Goal: Information Seeking & Learning: Learn about a topic

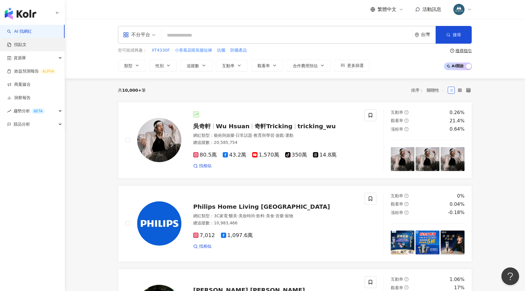
click at [24, 47] on link "找貼文" at bounding box center [16, 45] width 19 height 6
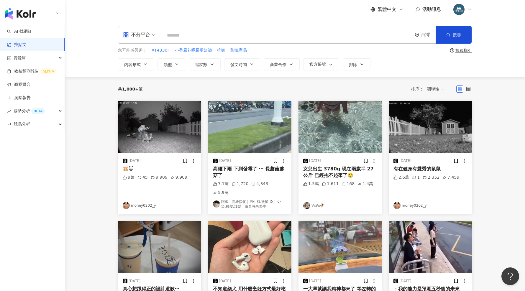
click at [186, 36] on input "search" at bounding box center [287, 35] width 246 height 13
click at [453, 51] on icon "question-circle" at bounding box center [452, 50] width 4 height 4
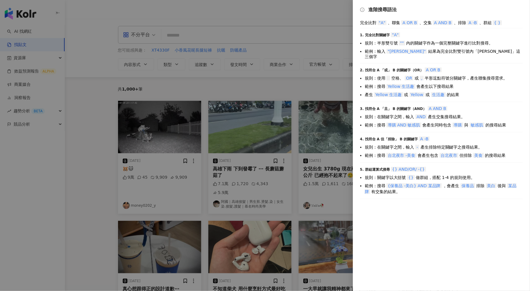
click at [334, 14] on div at bounding box center [265, 145] width 530 height 291
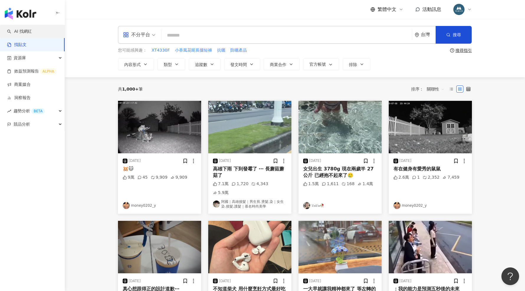
click at [30, 32] on link "AI 找網紅" at bounding box center [19, 32] width 25 height 6
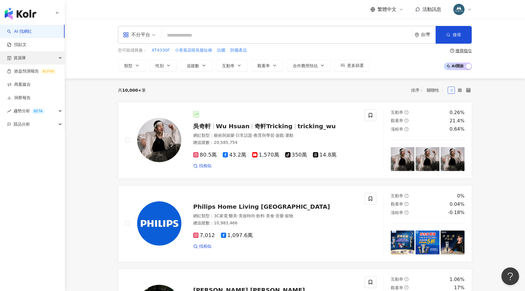
click at [31, 57] on div "資源庫" at bounding box center [32, 57] width 65 height 13
click at [31, 68] on link "網紅管理" at bounding box center [22, 71] width 17 height 6
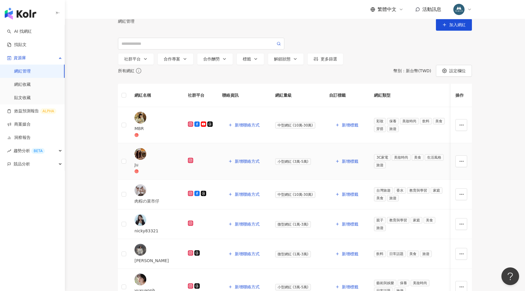
click at [156, 168] on div "Ju" at bounding box center [157, 165] width 44 height 6
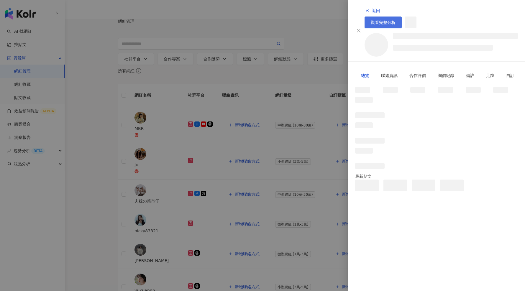
click at [402, 17] on link "觀看完整分析" at bounding box center [383, 23] width 37 height 12
